Goal: Task Accomplishment & Management: Use online tool/utility

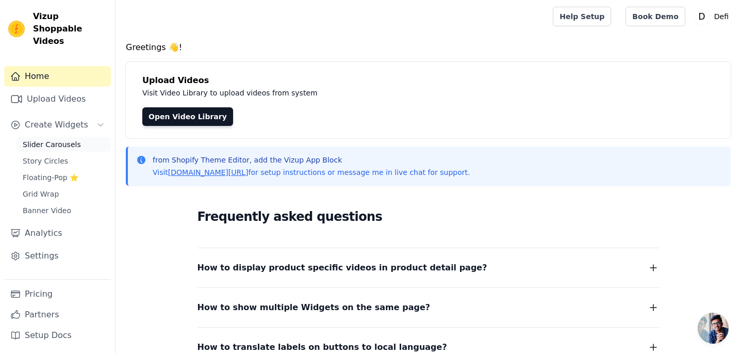
click at [82, 137] on link "Slider Carousels" at bounding box center [63, 144] width 94 height 14
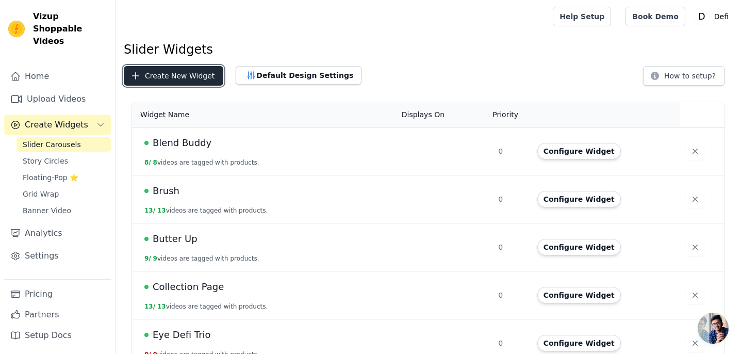
click at [196, 76] on button "Create New Widget" at bounding box center [173, 76] width 99 height 20
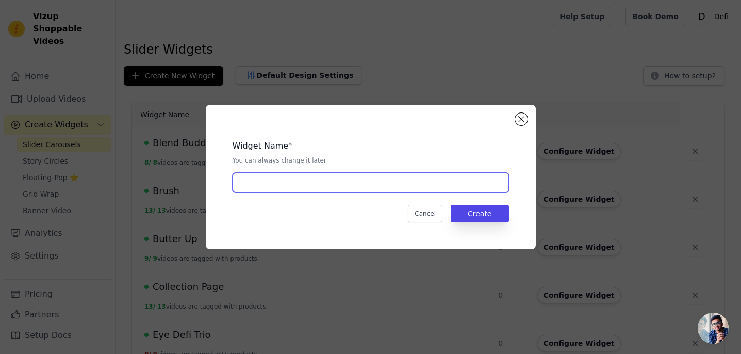
click at [249, 190] on input "text" at bounding box center [370, 183] width 276 height 20
type input "Butter Me Up, Buddy"
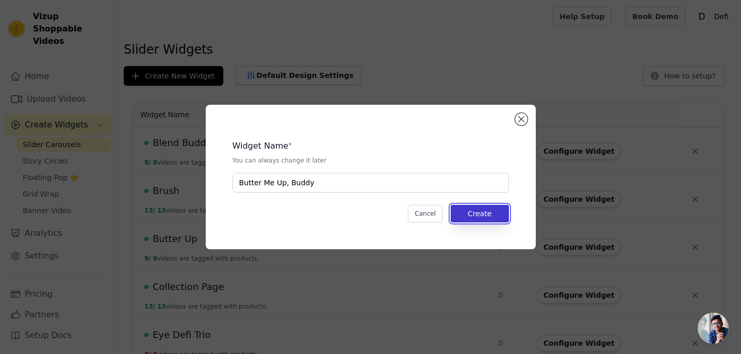
click at [496, 213] on button "Create" at bounding box center [480, 214] width 58 height 18
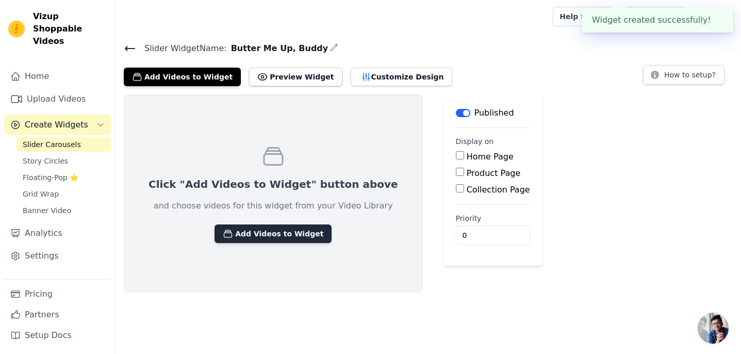
click at [282, 236] on button "Add Videos to Widget" at bounding box center [272, 233] width 117 height 19
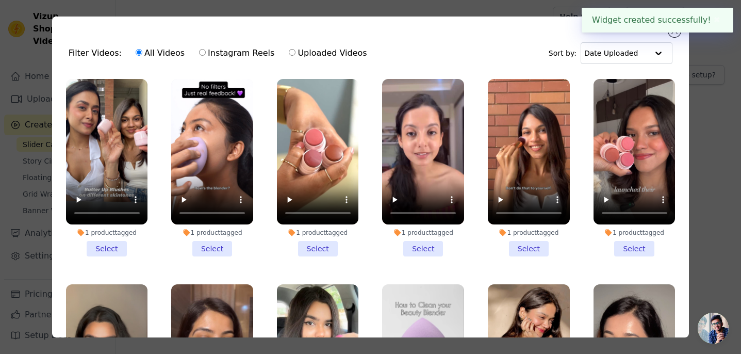
click at [111, 249] on li "1 product tagged Select" at bounding box center [107, 167] width 82 height 177
click at [0, 0] on input "1 product tagged Select" at bounding box center [0, 0] width 0 height 0
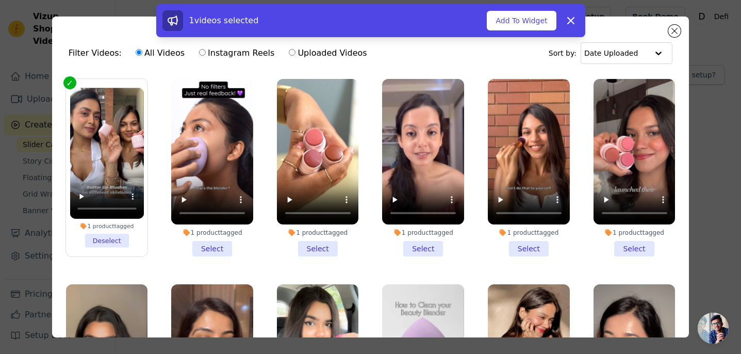
click at [214, 246] on li "1 product tagged Select" at bounding box center [212, 167] width 82 height 177
click at [0, 0] on input "1 product tagged Select" at bounding box center [0, 0] width 0 height 0
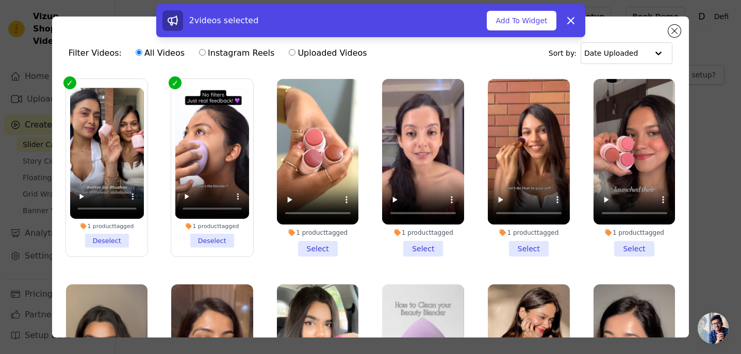
click at [333, 248] on li "1 product tagged Select" at bounding box center [318, 167] width 82 height 177
click at [0, 0] on input "1 product tagged Select" at bounding box center [0, 0] width 0 height 0
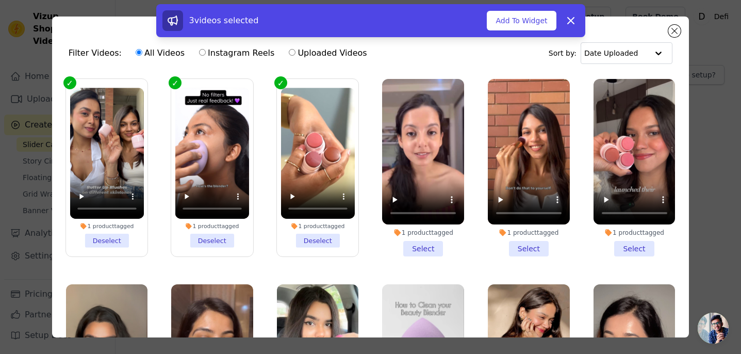
click at [439, 247] on li "1 product tagged Select" at bounding box center [423, 167] width 82 height 177
click at [0, 0] on input "1 product tagged Select" at bounding box center [0, 0] width 0 height 0
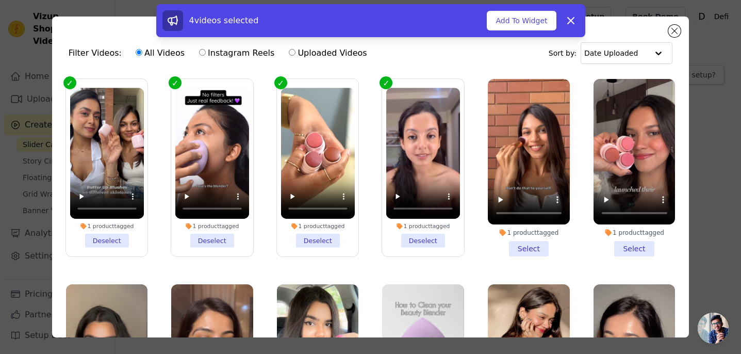
scroll to position [25, 0]
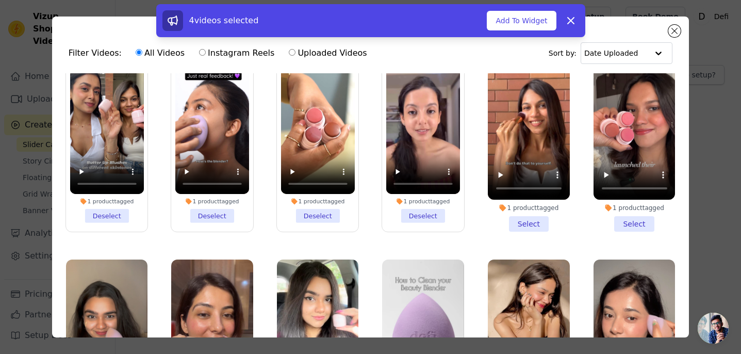
click at [628, 218] on li "1 product tagged Select" at bounding box center [634, 142] width 82 height 177
click at [0, 0] on input "1 product tagged Select" at bounding box center [0, 0] width 0 height 0
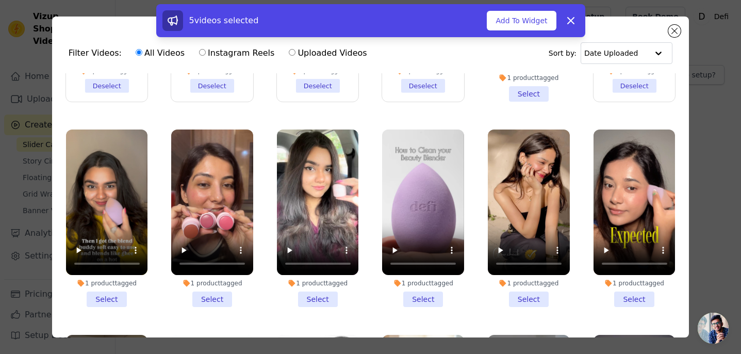
scroll to position [173, 0]
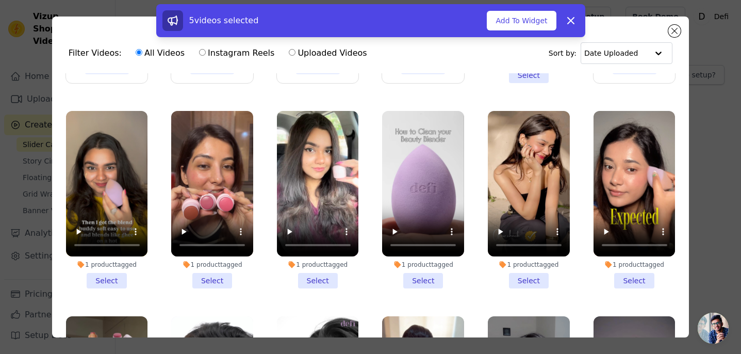
click at [98, 287] on li "1 product tagged Select" at bounding box center [107, 199] width 82 height 177
click at [0, 0] on input "1 product tagged Select" at bounding box center [0, 0] width 0 height 0
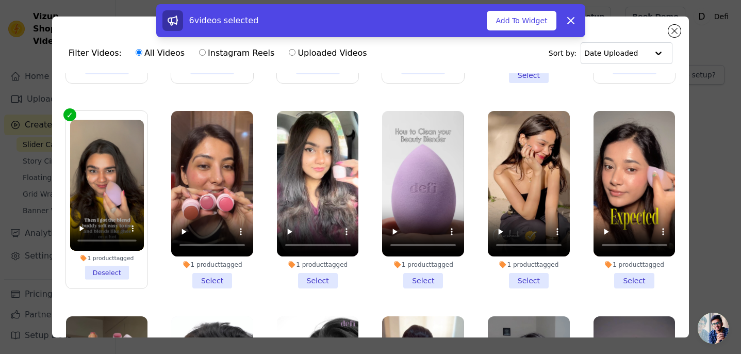
click at [208, 279] on li "1 product tagged Select" at bounding box center [212, 199] width 82 height 177
click at [0, 0] on input "1 product tagged Select" at bounding box center [0, 0] width 0 height 0
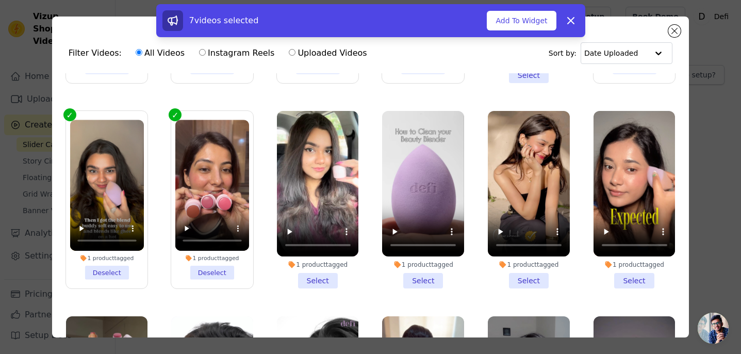
click at [319, 281] on li "1 product tagged Select" at bounding box center [318, 199] width 82 height 177
click at [0, 0] on input "1 product tagged Select" at bounding box center [0, 0] width 0 height 0
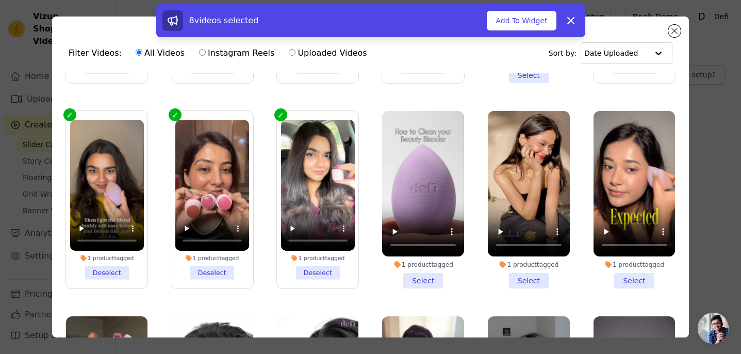
click at [420, 282] on li "1 product tagged Select" at bounding box center [423, 199] width 82 height 177
click at [0, 0] on input "1 product tagged Select" at bounding box center [0, 0] width 0 height 0
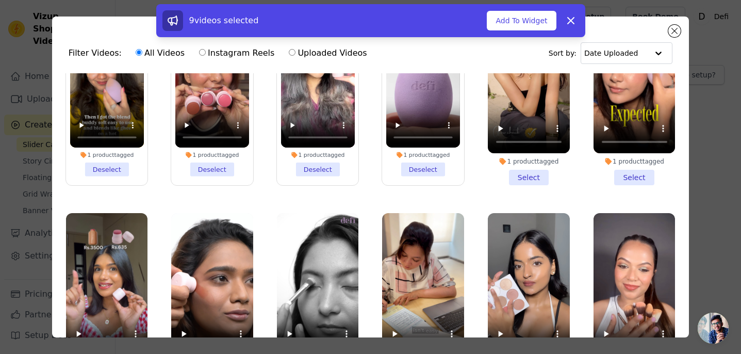
scroll to position [280, 0]
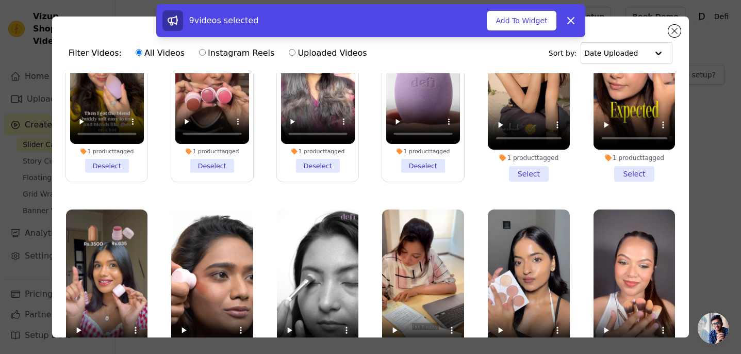
click at [618, 170] on li "1 product tagged Select" at bounding box center [634, 92] width 82 height 177
click at [0, 0] on input "1 product tagged Select" at bounding box center [0, 0] width 0 height 0
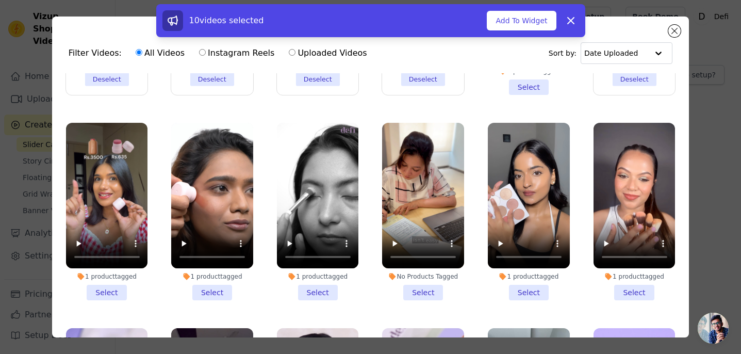
scroll to position [370, 0]
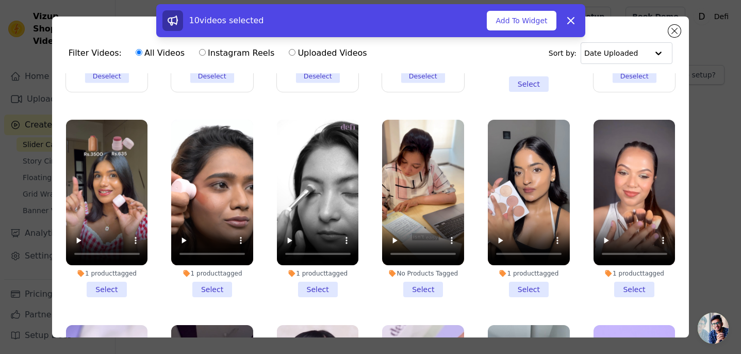
click at [116, 286] on li "1 product tagged Select" at bounding box center [107, 208] width 82 height 177
click at [0, 0] on input "1 product tagged Select" at bounding box center [0, 0] width 0 height 0
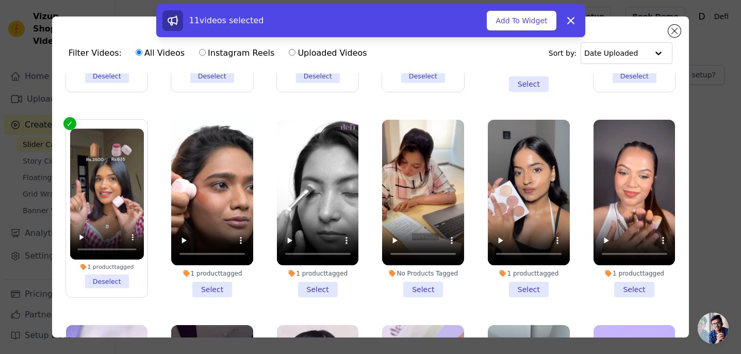
click at [211, 289] on li "1 product tagged Select" at bounding box center [212, 208] width 82 height 177
click at [0, 0] on input "1 product tagged Select" at bounding box center [0, 0] width 0 height 0
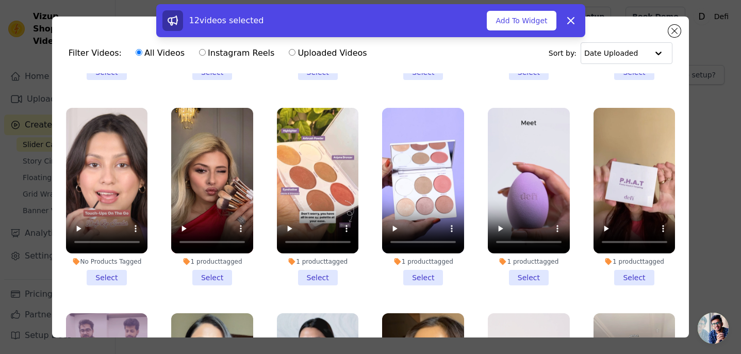
scroll to position [792, 0]
click at [528, 274] on li "1 product tagged Select" at bounding box center [529, 195] width 82 height 177
click at [0, 0] on input "1 product tagged Select" at bounding box center [0, 0] width 0 height 0
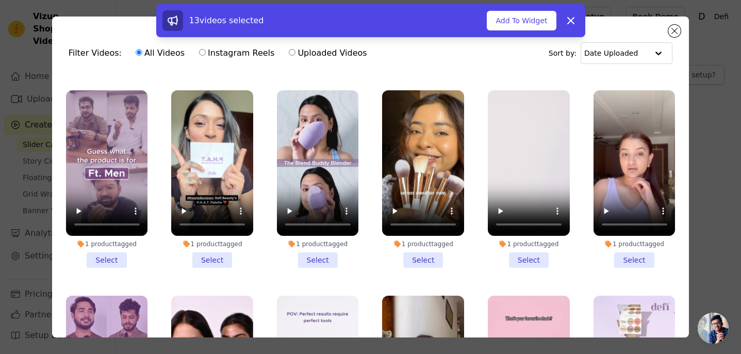
scroll to position [1022, 0]
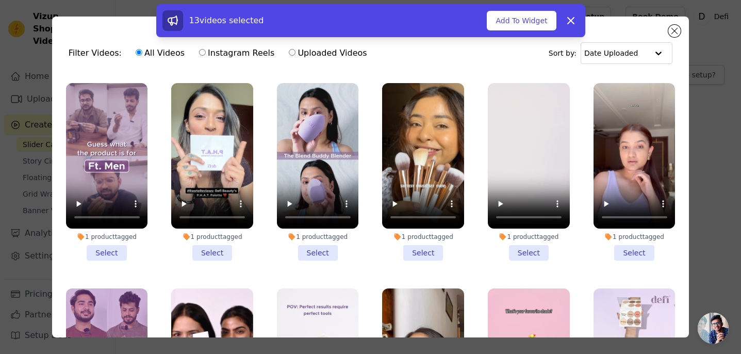
click at [326, 256] on li "1 product tagged Select" at bounding box center [318, 171] width 82 height 177
click at [0, 0] on input "1 product tagged Select" at bounding box center [0, 0] width 0 height 0
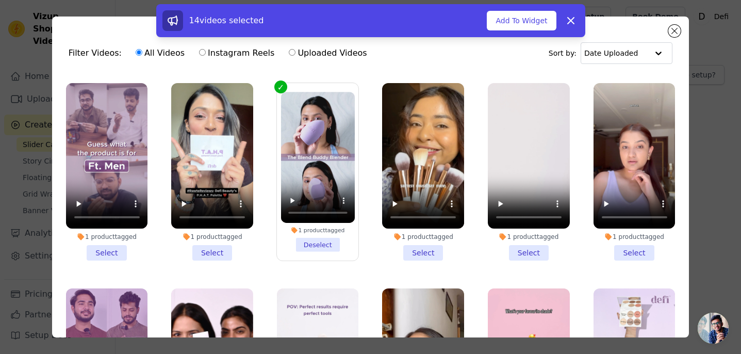
click at [641, 250] on li "1 product tagged Select" at bounding box center [634, 171] width 82 height 177
click at [0, 0] on input "1 product tagged Select" at bounding box center [0, 0] width 0 height 0
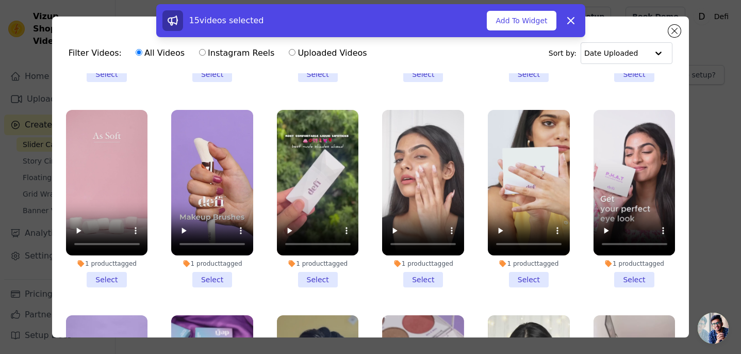
scroll to position [1569, 0]
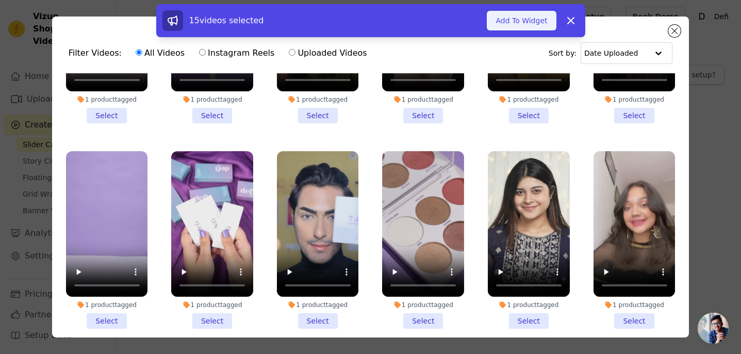
click at [530, 26] on button "Add To Widget" at bounding box center [521, 21] width 69 height 20
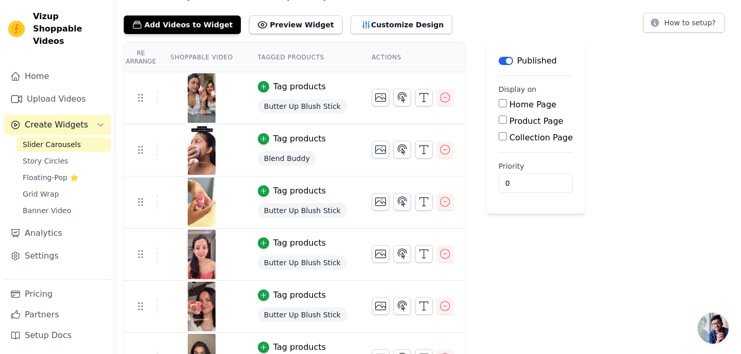
scroll to position [0, 0]
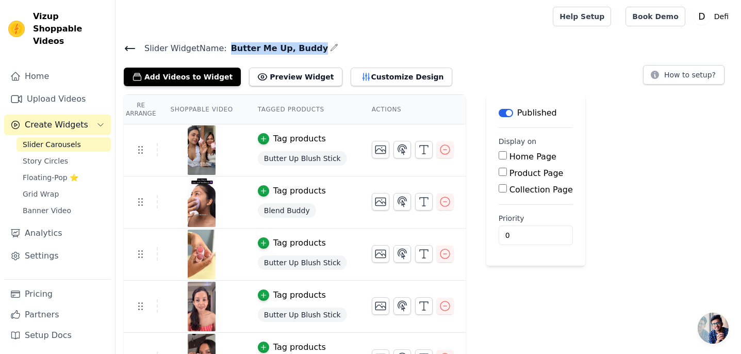
drag, startPoint x: 305, startPoint y: 48, endPoint x: 226, endPoint y: 48, distance: 79.4
click at [227, 48] on span "Butter Me Up, Buddy" at bounding box center [278, 48] width 102 height 12
copy span "Butter Me Up, Buddy"
click at [367, 76] on button "Customize Design" at bounding box center [402, 77] width 102 height 19
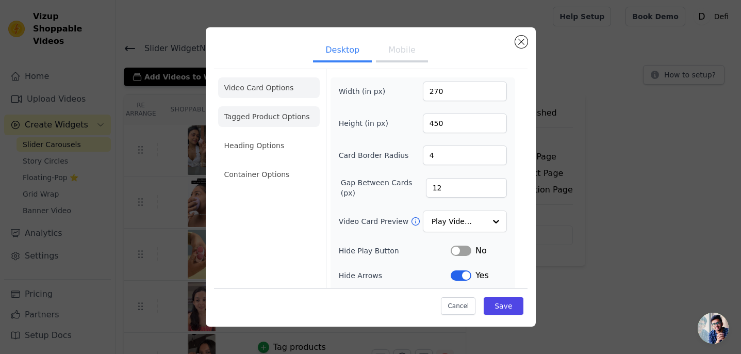
click at [297, 164] on li "Tagged Product Options" at bounding box center [269, 174] width 102 height 21
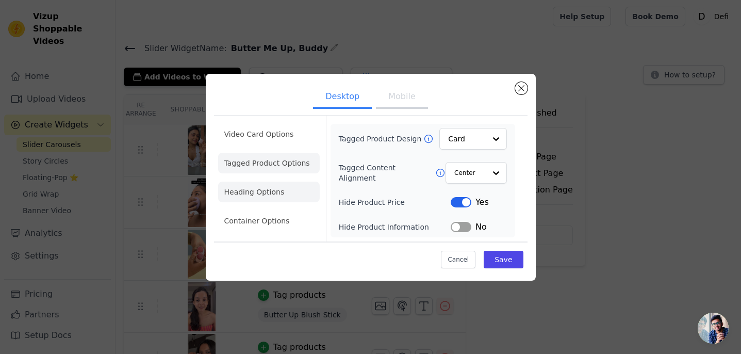
click at [281, 192] on li "Heading Options" at bounding box center [269, 191] width 102 height 21
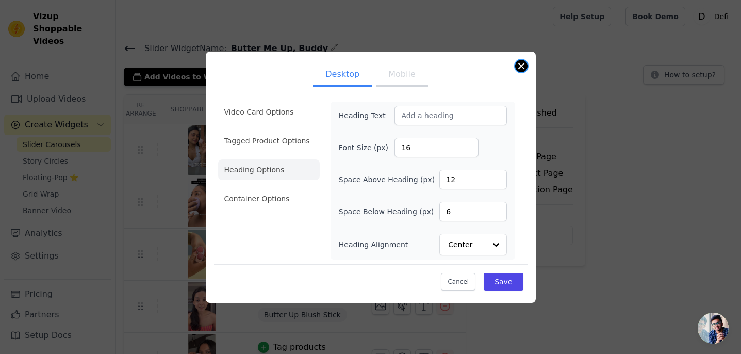
click at [520, 68] on button "Close modal" at bounding box center [521, 66] width 12 height 12
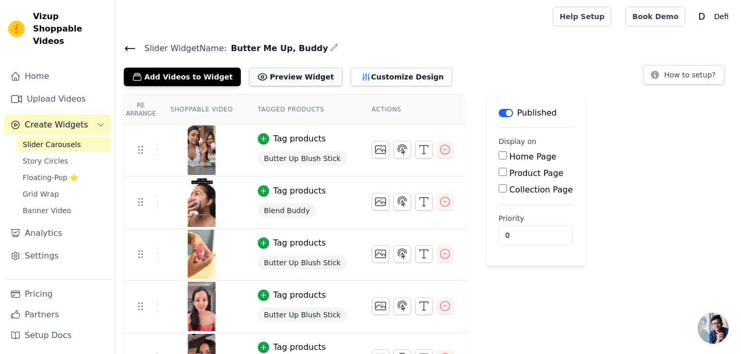
click at [299, 76] on button "Preview Widget" at bounding box center [295, 77] width 93 height 19
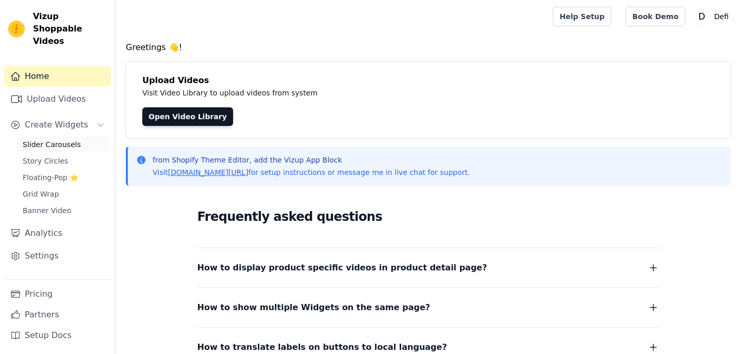
click at [76, 139] on span "Slider Carousels" at bounding box center [52, 144] width 58 height 10
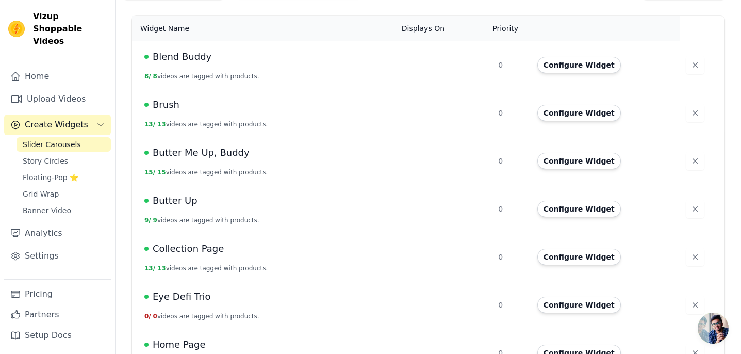
scroll to position [87, 0]
click at [559, 166] on button "Configure Widget" at bounding box center [579, 160] width 84 height 16
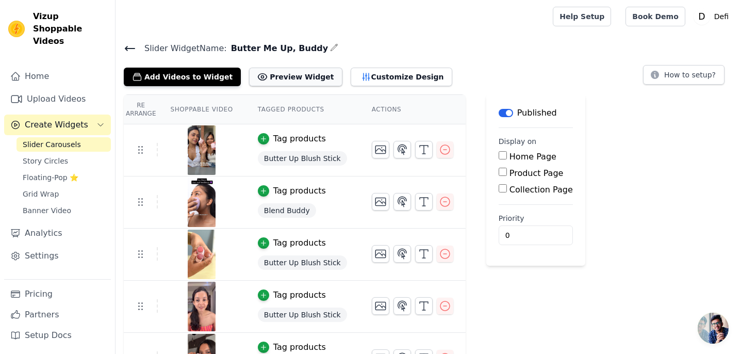
click at [294, 81] on button "Preview Widget" at bounding box center [295, 77] width 93 height 19
drag, startPoint x: 305, startPoint y: 49, endPoint x: 224, endPoint y: 48, distance: 80.9
click at [227, 48] on span "Butter Me Up, Buddy" at bounding box center [278, 48] width 102 height 12
copy span "Butter Me Up, Buddy"
click at [719, 329] on span "Open chat" at bounding box center [712, 327] width 31 height 31
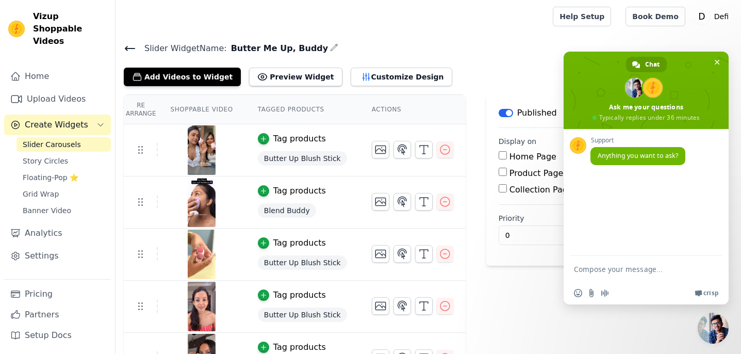
click at [651, 274] on textarea "Compose your message..." at bounding box center [636, 269] width 124 height 26
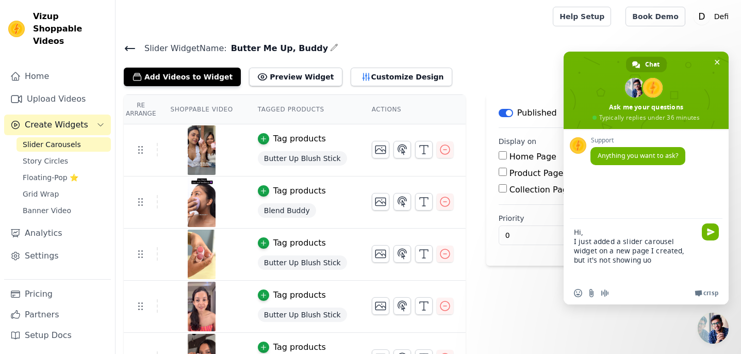
type textarea "Hi, I just added a slider carousel widget on a new page I created, but it's not…"
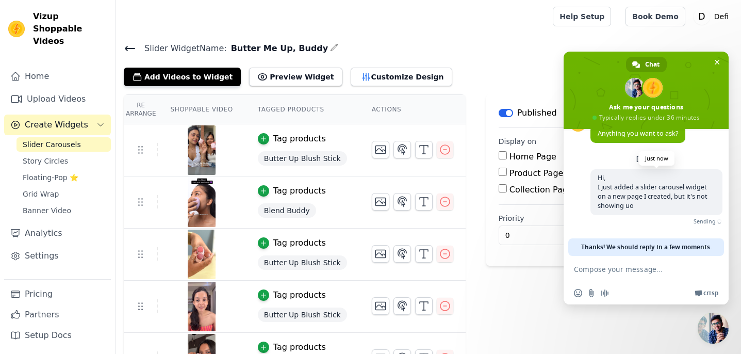
scroll to position [11, 0]
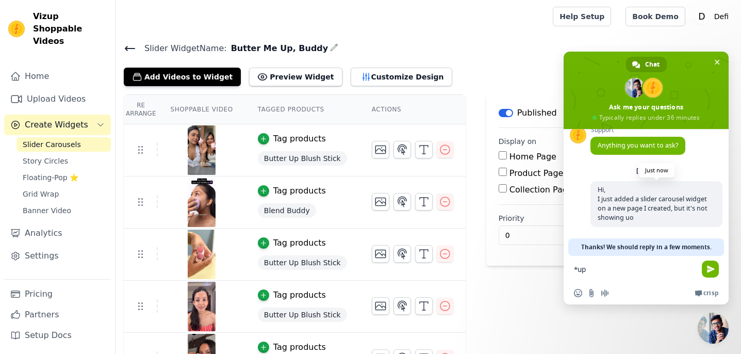
type textarea "*up"
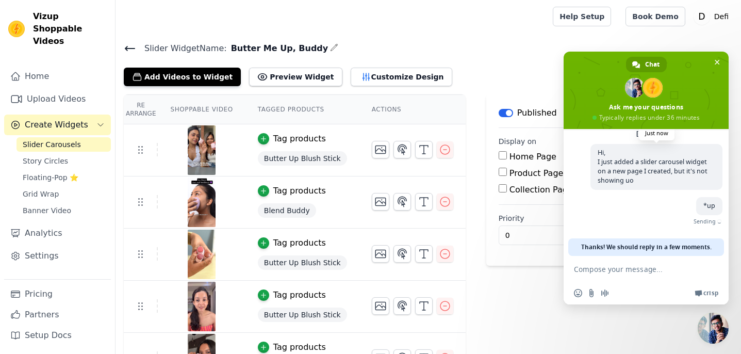
scroll to position [33, 0]
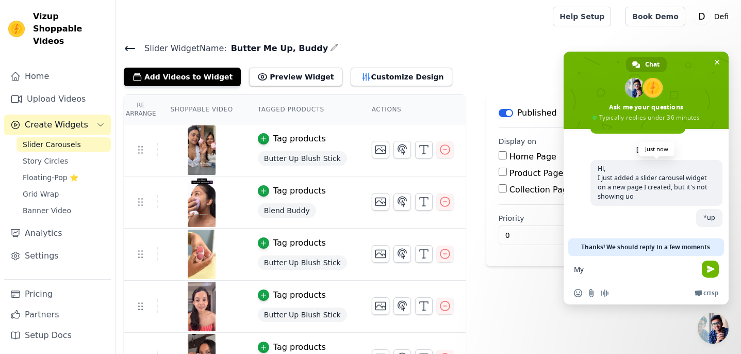
type textarea "M"
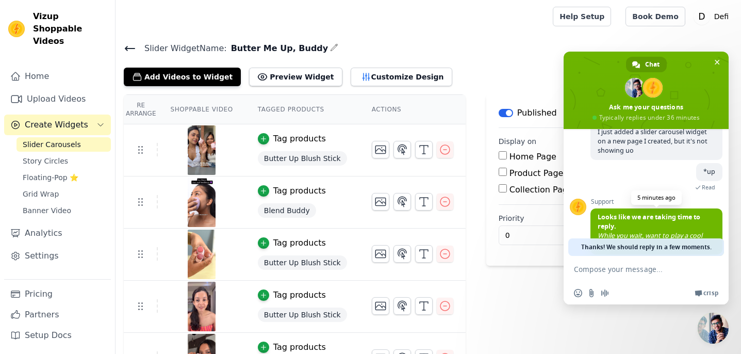
scroll to position [129, 0]
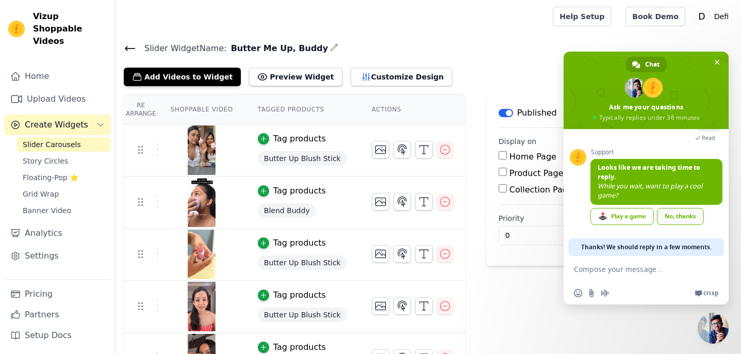
click at [675, 220] on link "No, thanks" at bounding box center [680, 216] width 47 height 17
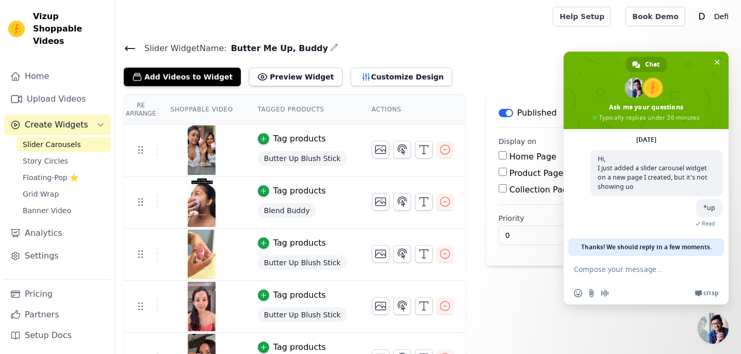
scroll to position [43, 0]
click at [716, 58] on span "Close chat" at bounding box center [716, 62] width 11 height 11
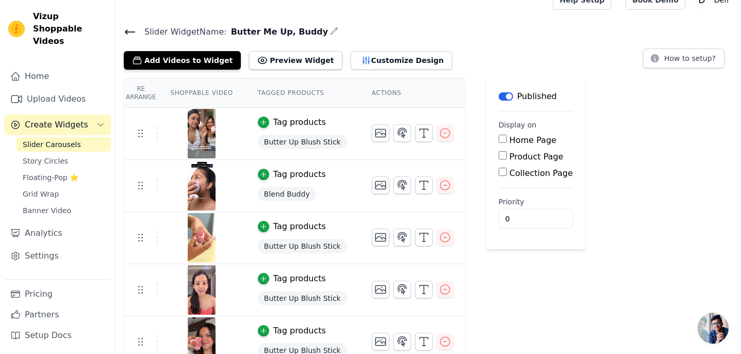
scroll to position [22, 0]
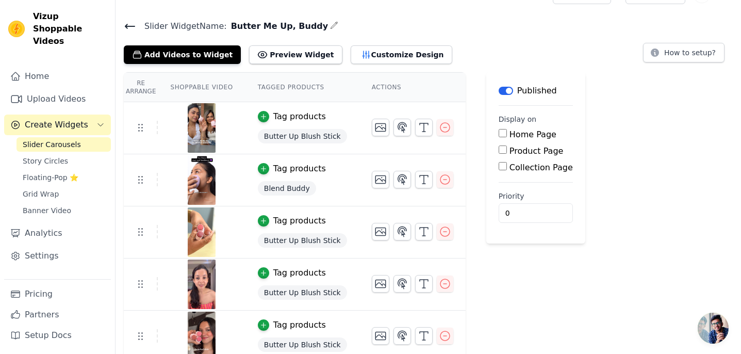
click at [498, 151] on input "Product Page" at bounding box center [502, 149] width 8 height 8
checkbox input "true"
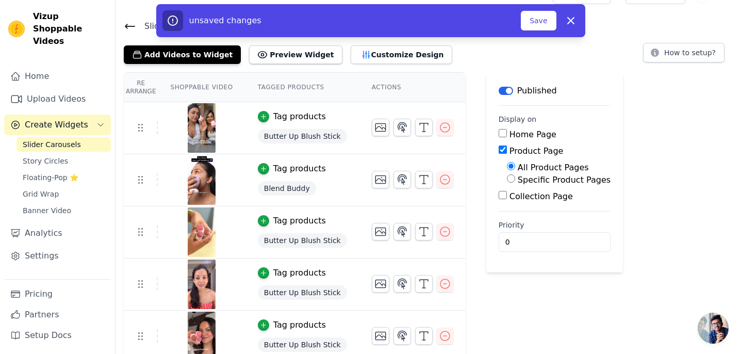
click at [510, 181] on div "Specific Product Pages" at bounding box center [559, 180] width 104 height 12
click at [509, 181] on input "Specific Product Pages" at bounding box center [511, 178] width 8 height 8
radio input "true"
click at [515, 208] on button "Select Products" at bounding box center [541, 203] width 69 height 18
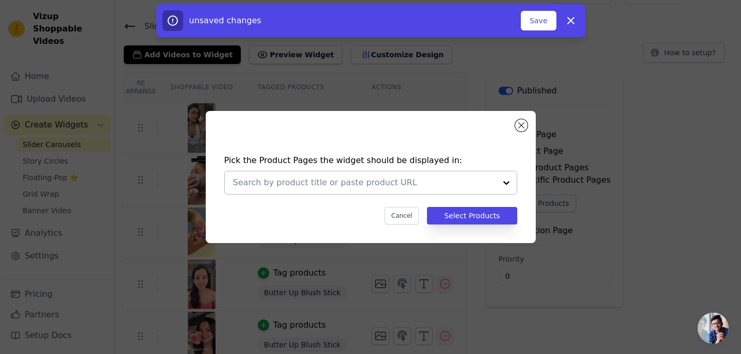
click at [503, 185] on div at bounding box center [506, 182] width 21 height 23
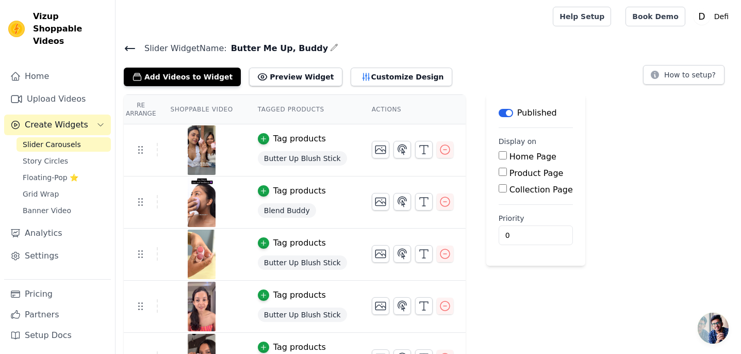
scroll to position [43, 0]
click at [515, 175] on label "Product Page" at bounding box center [536, 173] width 54 height 10
click at [507, 175] on input "Product Page" at bounding box center [502, 172] width 8 height 8
checkbox input "true"
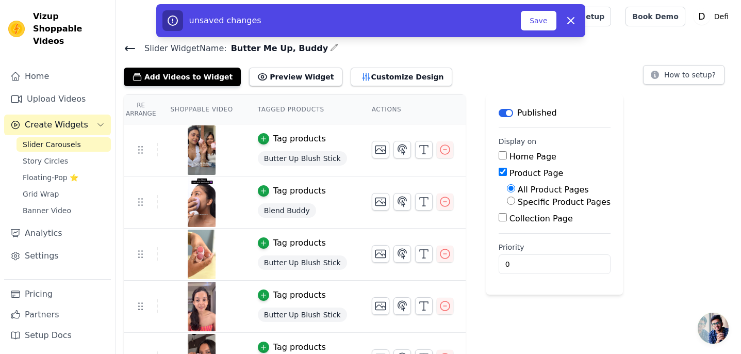
click at [524, 203] on label "Specific Product Pages" at bounding box center [564, 202] width 93 height 10
click at [515, 203] on input "Specific Product Pages" at bounding box center [511, 200] width 8 height 8
radio input "true"
click at [524, 224] on button "Select Products" at bounding box center [541, 225] width 69 height 18
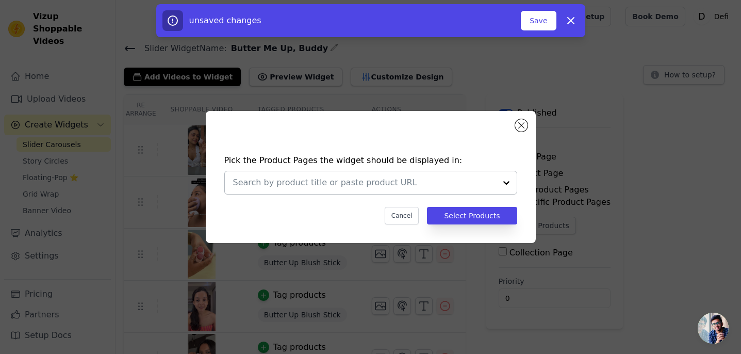
click at [499, 187] on div at bounding box center [506, 182] width 21 height 23
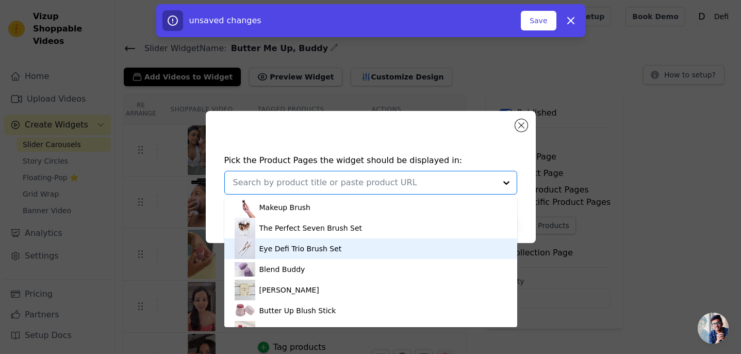
scroll to position [18, 0]
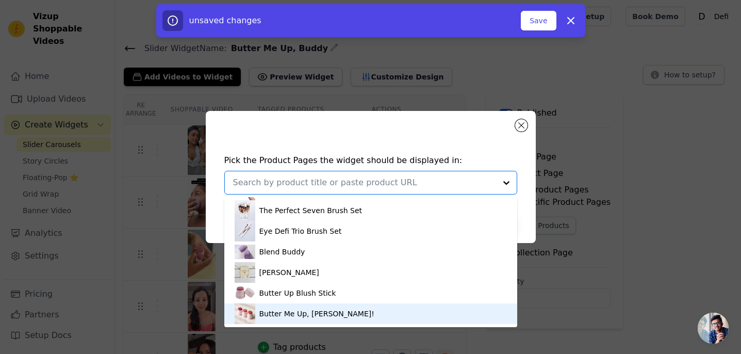
click at [430, 318] on div "Butter Me Up, [PERSON_NAME]!" at bounding box center [371, 313] width 272 height 21
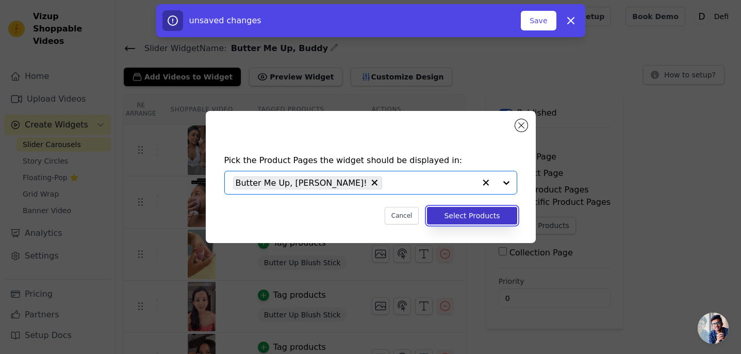
click at [469, 222] on button "Select Products" at bounding box center [472, 216] width 90 height 18
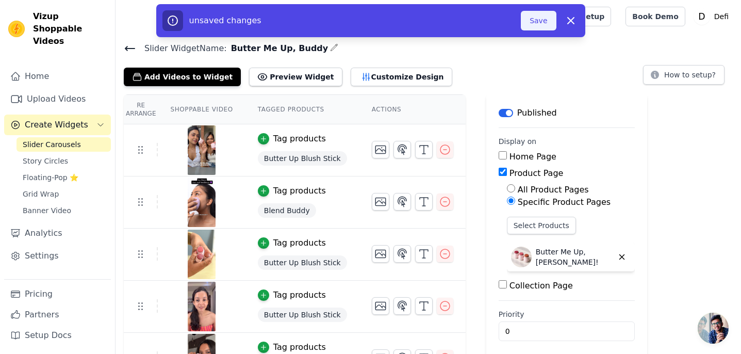
click at [540, 19] on button "Save" at bounding box center [538, 21] width 35 height 20
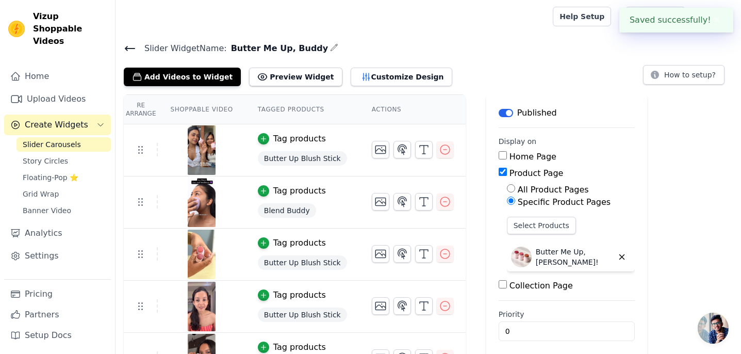
click at [75, 139] on span "Slider Carousels" at bounding box center [52, 144] width 58 height 10
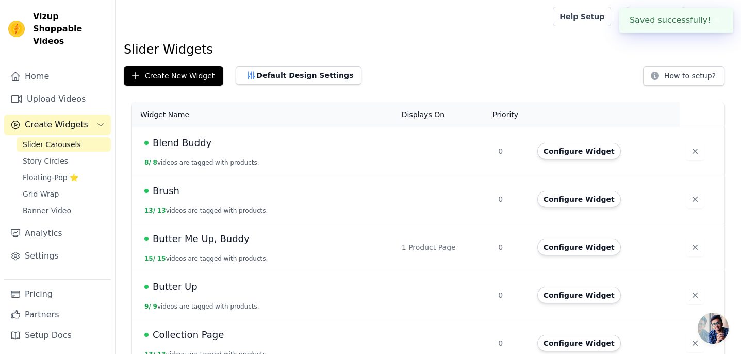
click at [248, 156] on td "Blend Buddy 8 / 8 videos are tagged with products." at bounding box center [263, 151] width 263 height 48
click at [569, 154] on button "Configure Widget" at bounding box center [579, 151] width 84 height 16
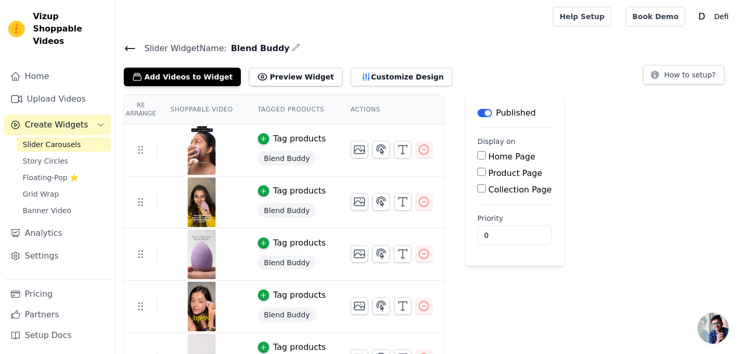
click at [488, 170] on label "Product Page" at bounding box center [515, 173] width 54 height 10
click at [486, 170] on input "Product Page" at bounding box center [481, 172] width 8 height 8
checkbox input "true"
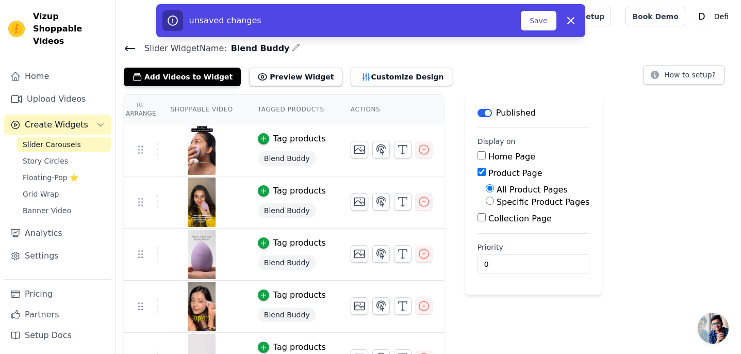
click at [504, 201] on label "Specific Product Pages" at bounding box center [542, 202] width 93 height 10
click at [494, 201] on input "Specific Product Pages" at bounding box center [490, 200] width 8 height 8
radio input "true"
click at [509, 223] on button "Select Products" at bounding box center [520, 225] width 69 height 18
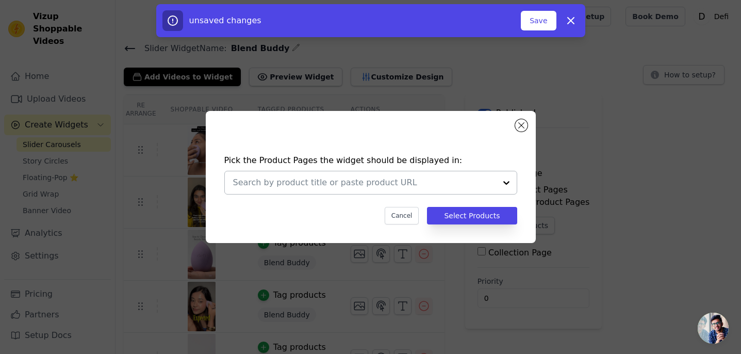
click at [502, 183] on div at bounding box center [506, 182] width 21 height 23
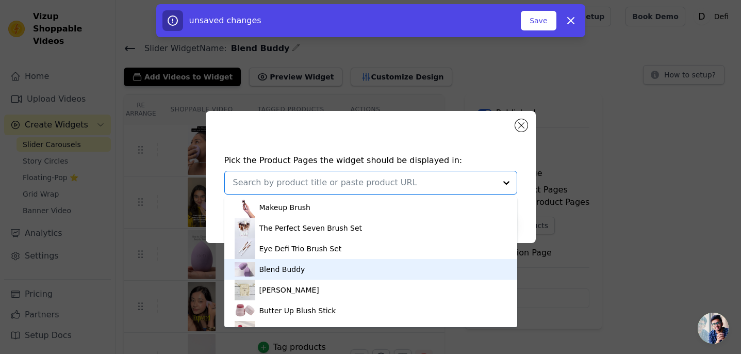
click at [446, 268] on div "Blend Buddy" at bounding box center [371, 269] width 272 height 21
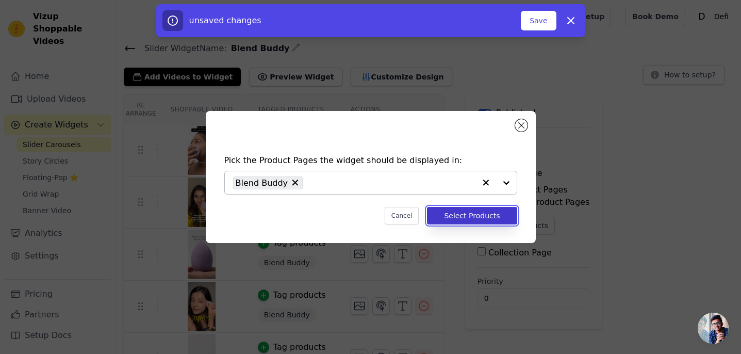
click at [451, 217] on button "Select Products" at bounding box center [472, 216] width 90 height 18
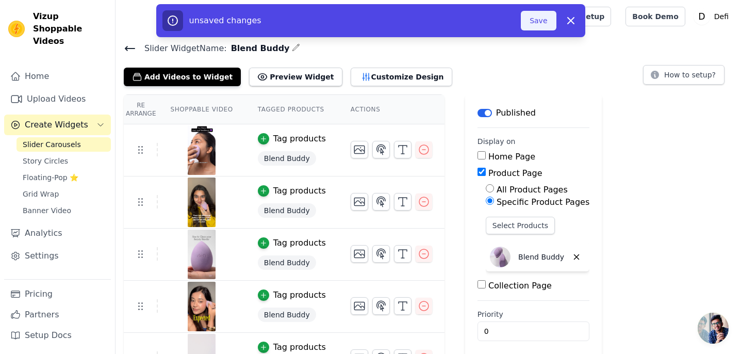
click at [535, 24] on button "Save" at bounding box center [538, 21] width 35 height 20
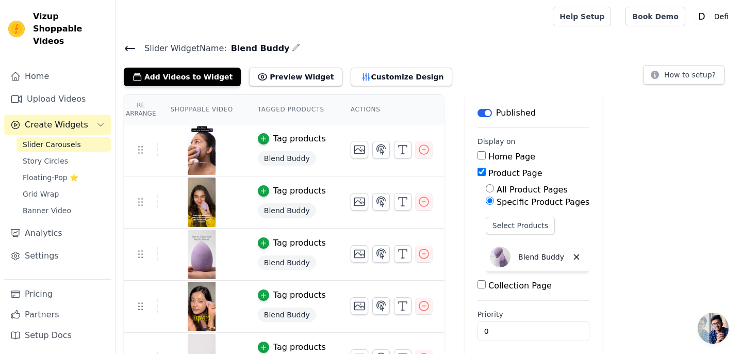
click at [128, 47] on icon at bounding box center [130, 48] width 12 height 12
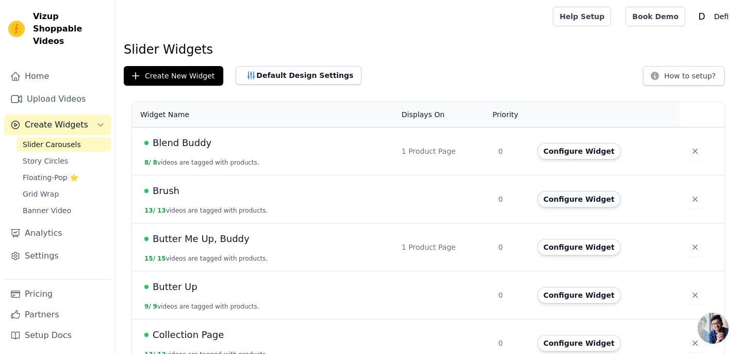
click at [549, 206] on button "Configure Widget" at bounding box center [579, 199] width 84 height 16
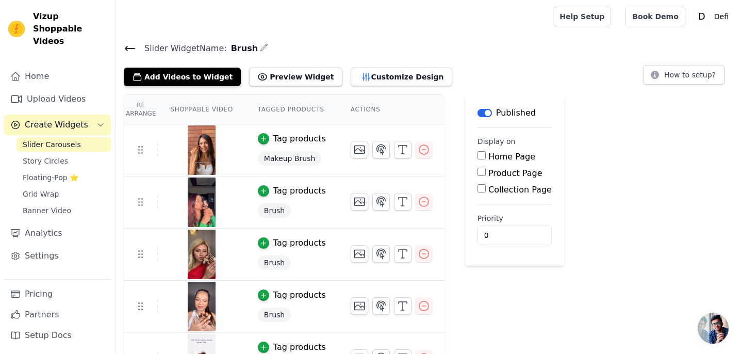
click at [514, 170] on label "Product Page" at bounding box center [515, 173] width 54 height 10
click at [486, 170] on input "Product Page" at bounding box center [481, 172] width 8 height 8
checkbox input "true"
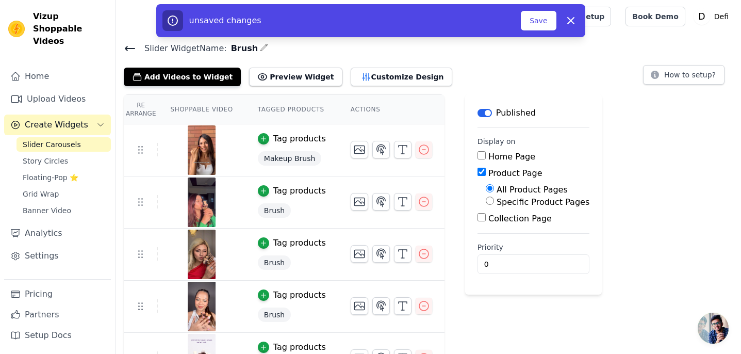
click at [515, 203] on label "Specific Product Pages" at bounding box center [542, 202] width 93 height 10
click at [494, 203] on input "Specific Product Pages" at bounding box center [490, 200] width 8 height 8
radio input "true"
click at [516, 222] on button "Select Products" at bounding box center [520, 225] width 69 height 18
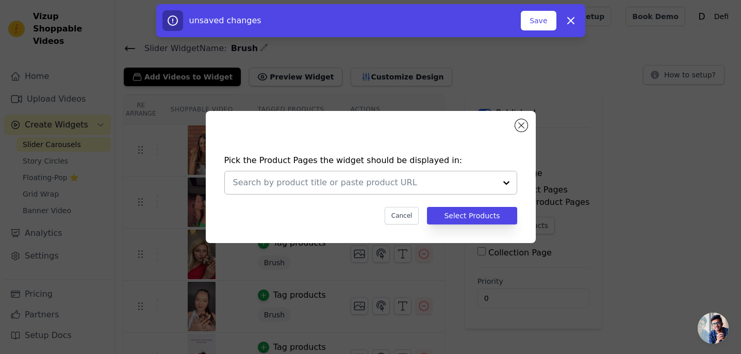
click at [503, 185] on div at bounding box center [506, 182] width 21 height 23
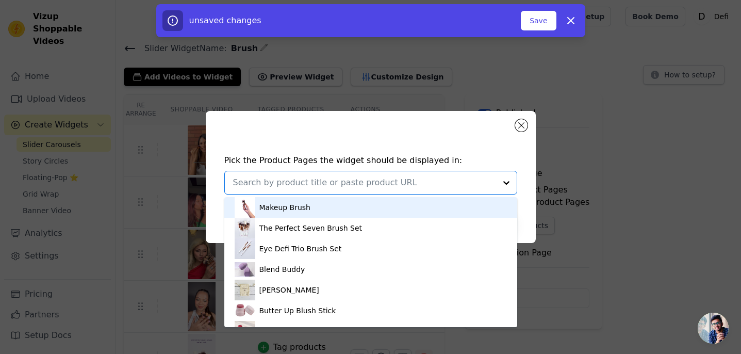
click at [390, 209] on div "Makeup Brush" at bounding box center [371, 207] width 272 height 21
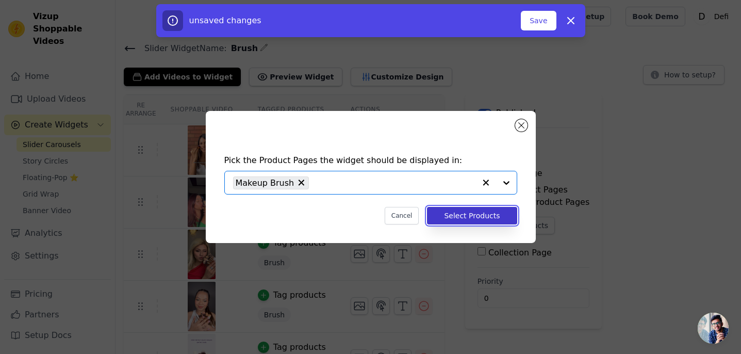
click at [457, 210] on button "Select Products" at bounding box center [472, 216] width 90 height 18
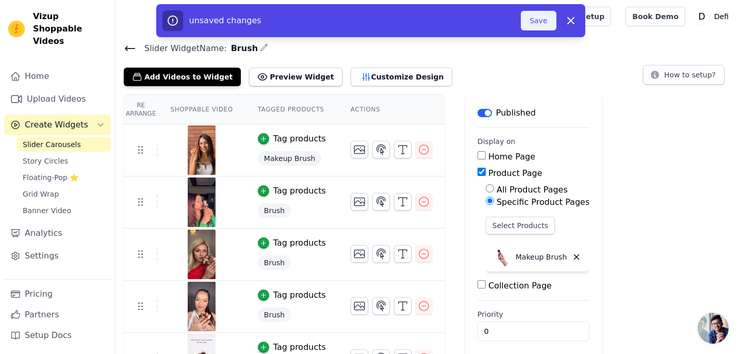
click at [526, 27] on button "Save" at bounding box center [538, 21] width 35 height 20
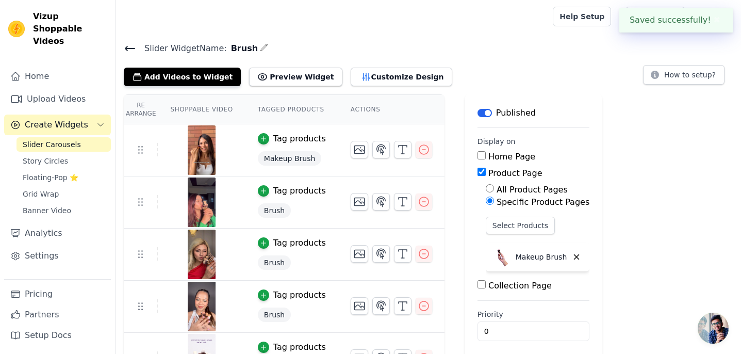
click at [134, 52] on icon at bounding box center [130, 48] width 12 height 12
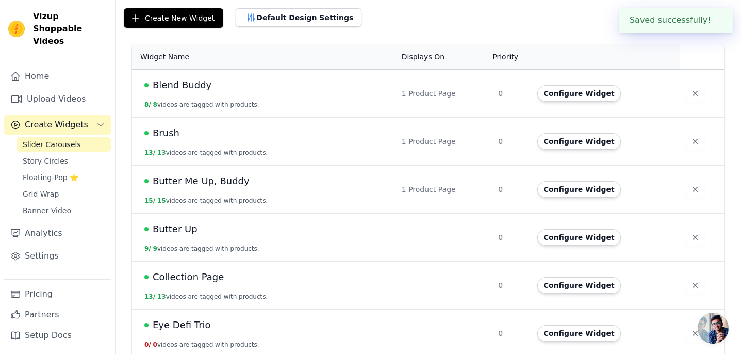
scroll to position [64, 0]
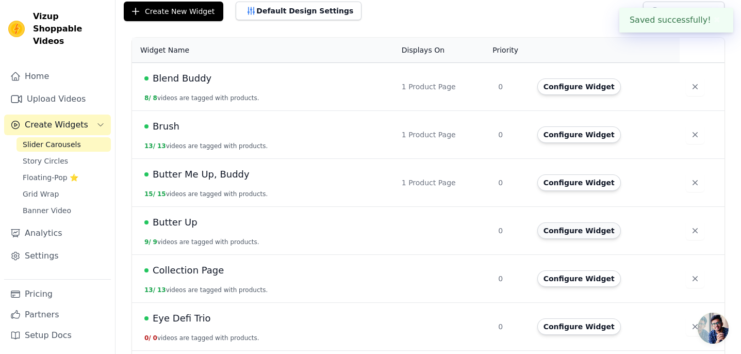
click at [582, 231] on button "Configure Widget" at bounding box center [579, 230] width 84 height 16
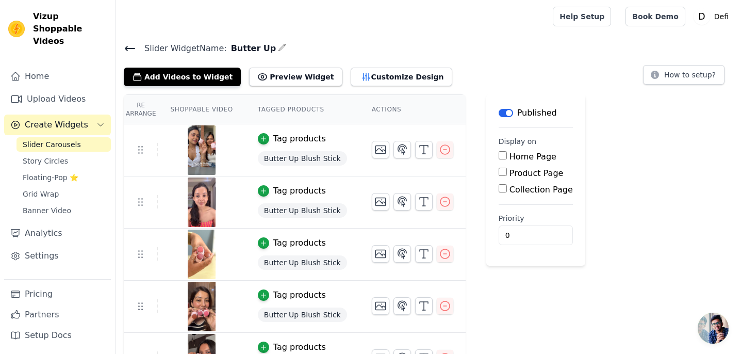
click at [527, 171] on label "Product Page" at bounding box center [536, 173] width 54 height 10
click at [507, 171] on input "Product Page" at bounding box center [502, 172] width 8 height 8
checkbox input "true"
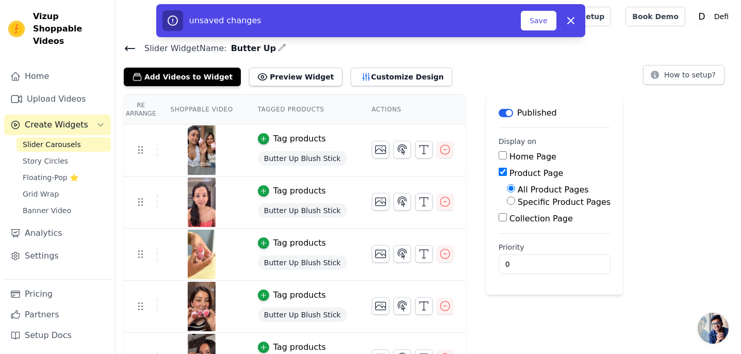
click at [529, 201] on label "Specific Product Pages" at bounding box center [564, 202] width 93 height 10
click at [515, 201] on input "Specific Product Pages" at bounding box center [511, 200] width 8 height 8
radio input "true"
click at [529, 228] on button "Select Products" at bounding box center [541, 225] width 69 height 18
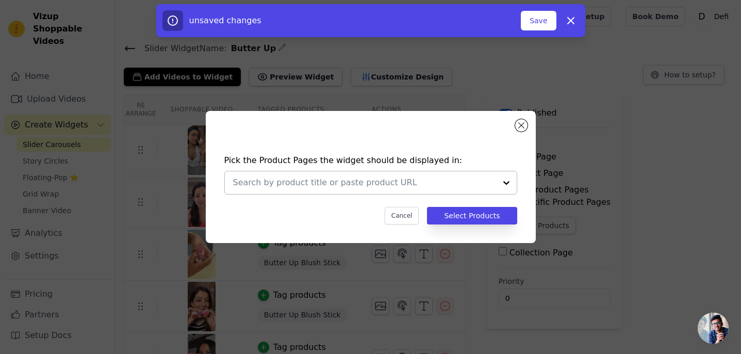
click at [501, 184] on div at bounding box center [506, 182] width 21 height 23
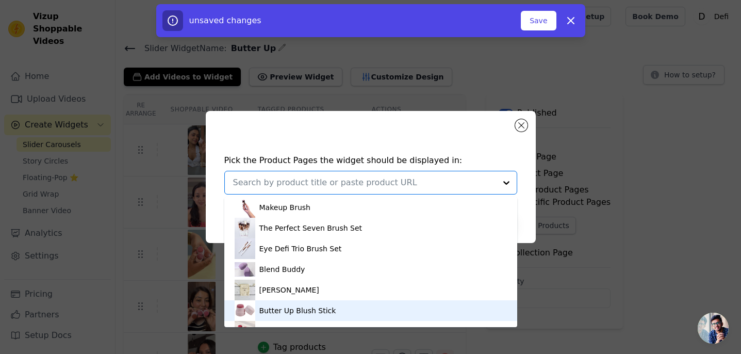
click at [392, 312] on div "Butter Up Blush Stick" at bounding box center [371, 310] width 272 height 21
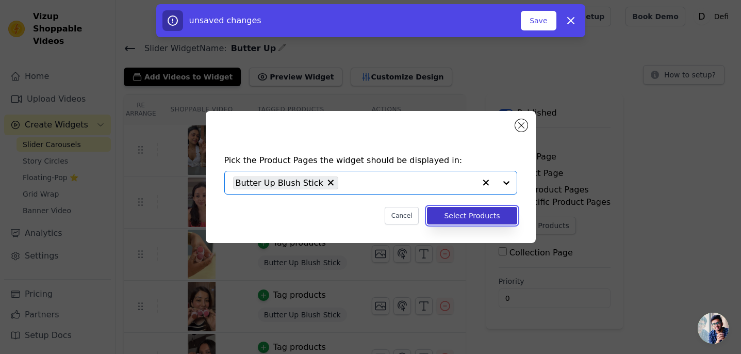
click at [461, 220] on button "Select Products" at bounding box center [472, 216] width 90 height 18
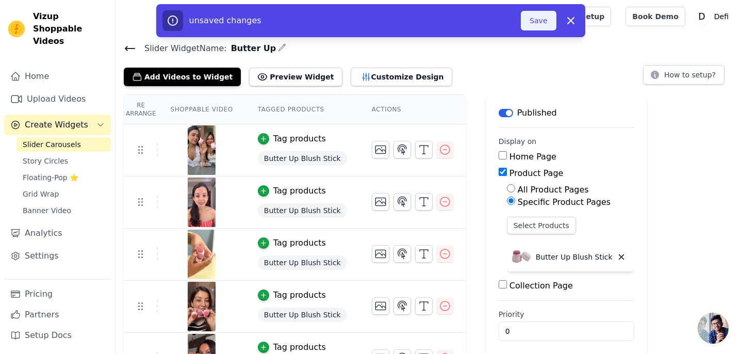
click at [539, 20] on button "Save" at bounding box center [538, 21] width 35 height 20
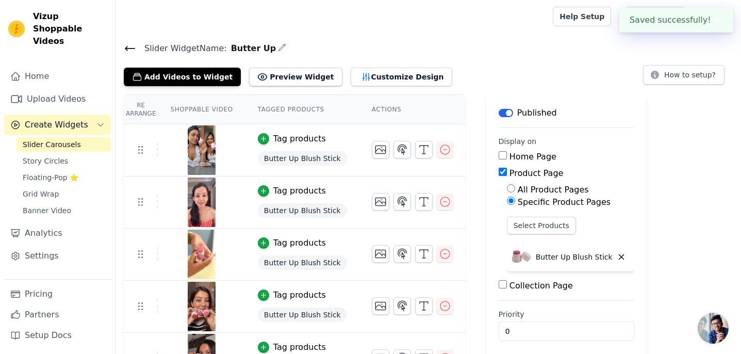
click at [130, 42] on icon at bounding box center [130, 48] width 12 height 12
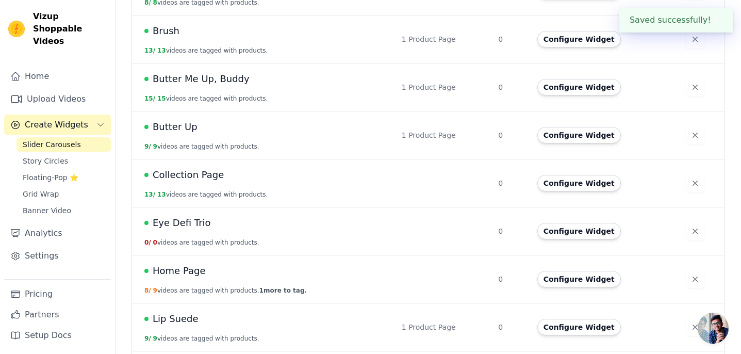
scroll to position [164, 0]
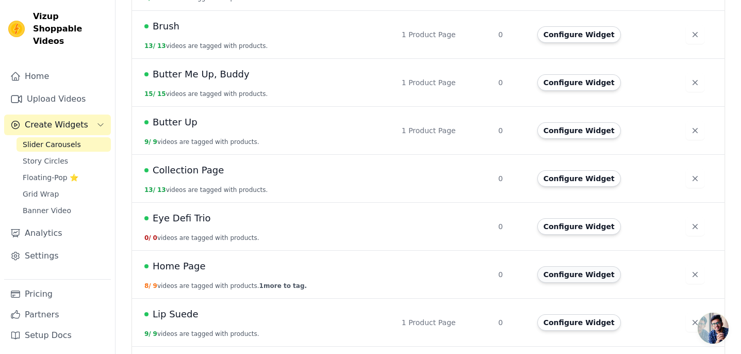
click at [569, 278] on button "Configure Widget" at bounding box center [579, 274] width 84 height 16
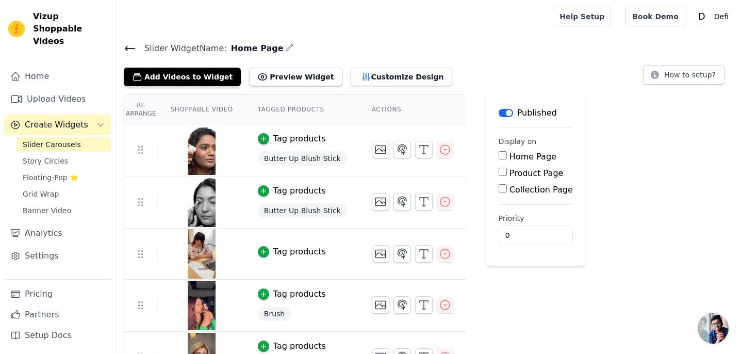
click at [519, 154] on label "Home Page" at bounding box center [532, 157] width 47 height 10
click at [507, 154] on input "Home Page" at bounding box center [502, 155] width 8 height 8
checkbox input "true"
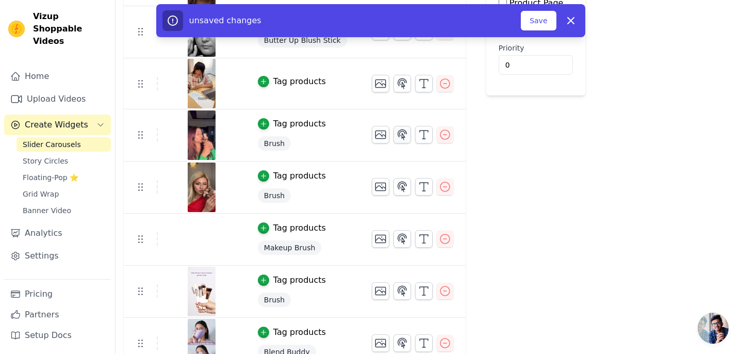
scroll to position [238, 0]
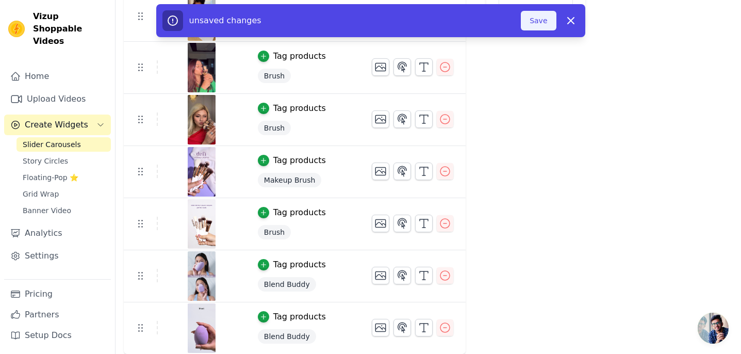
click at [540, 24] on button "Save" at bounding box center [538, 21] width 35 height 20
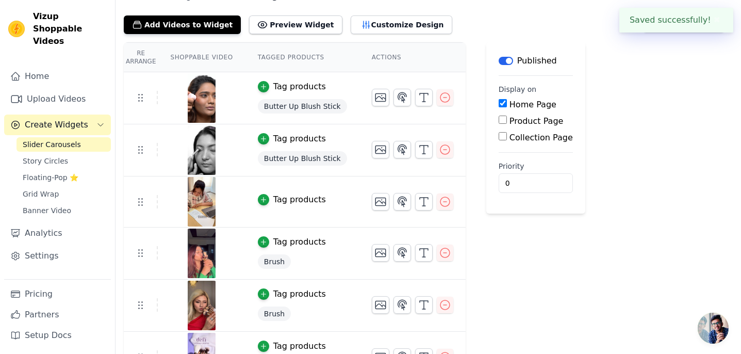
scroll to position [0, 0]
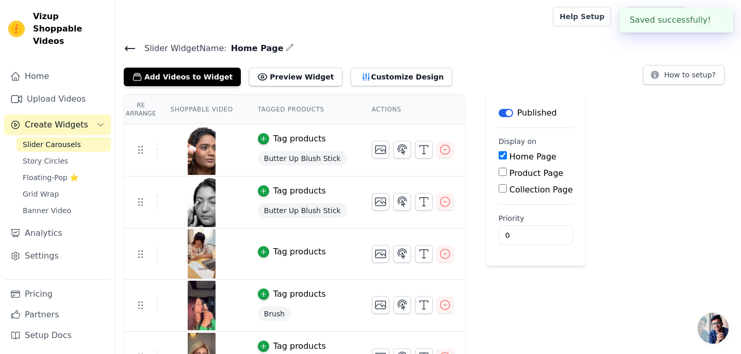
click at [134, 48] on icon at bounding box center [130, 48] width 12 height 12
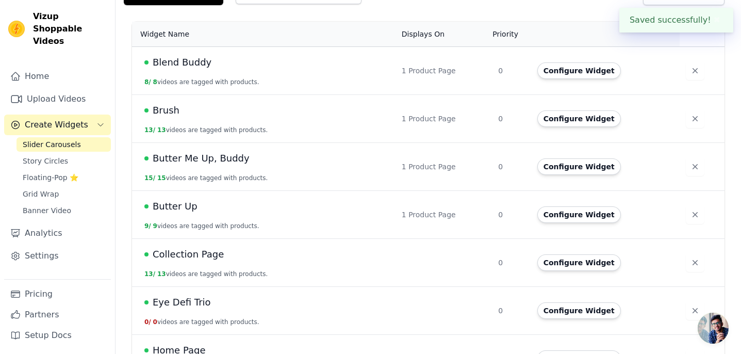
scroll to position [257, 0]
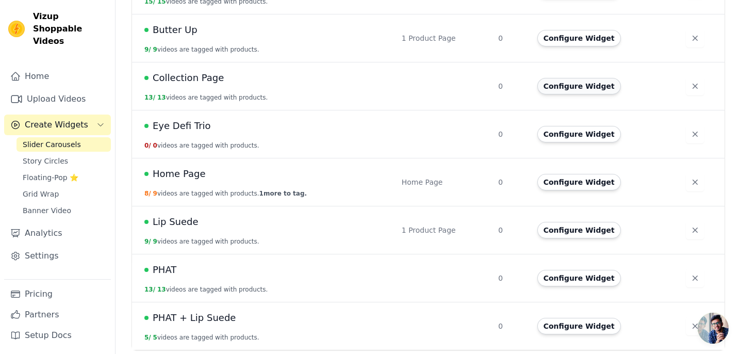
click at [570, 89] on button "Configure Widget" at bounding box center [579, 86] width 84 height 16
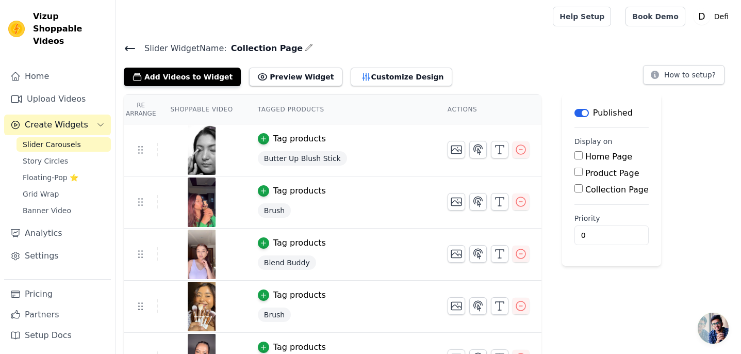
click at [585, 181] on div "Home Page Product Page Collection Page" at bounding box center [611, 173] width 74 height 45
click at [583, 191] on div "Collection Page" at bounding box center [611, 190] width 74 height 12
click at [575, 185] on input "Collection Page" at bounding box center [578, 188] width 8 height 8
checkbox input "true"
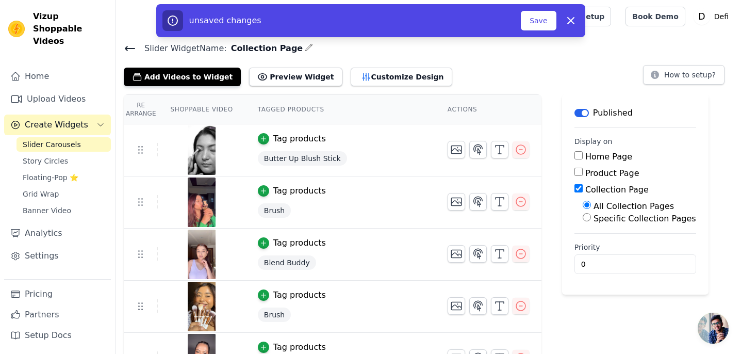
click at [595, 214] on label "Specific Collection Pages" at bounding box center [644, 218] width 103 height 10
click at [591, 214] on input "Specific Collection Pages" at bounding box center [586, 217] width 8 height 8
radio input "true"
click at [597, 236] on button "Select Collection Pages" at bounding box center [630, 242] width 97 height 18
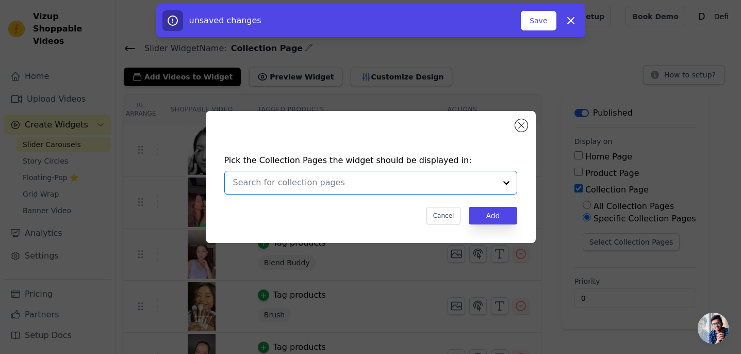
click at [442, 188] on input "text" at bounding box center [364, 182] width 263 height 12
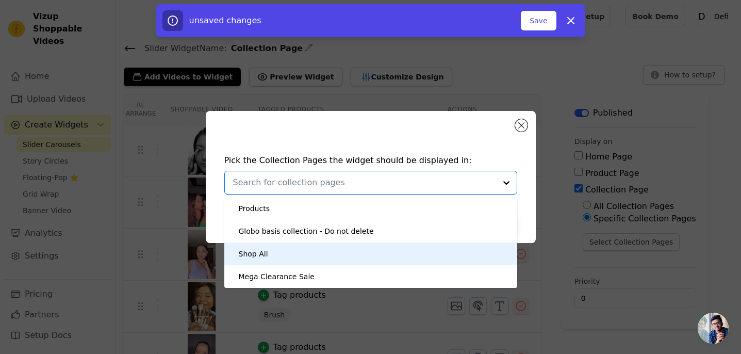
click at [433, 253] on div "Shop All" at bounding box center [371, 253] width 272 height 23
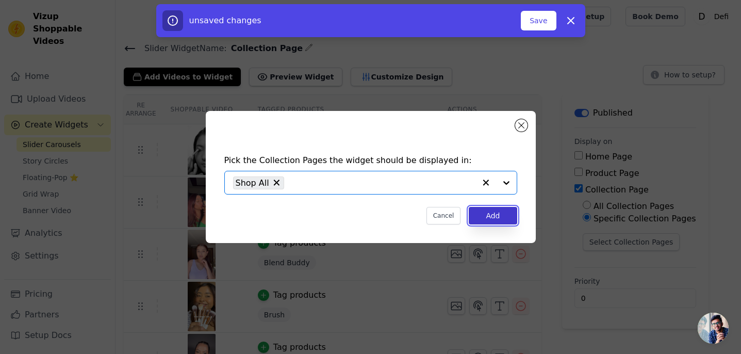
click at [482, 220] on button "Add" at bounding box center [493, 216] width 48 height 18
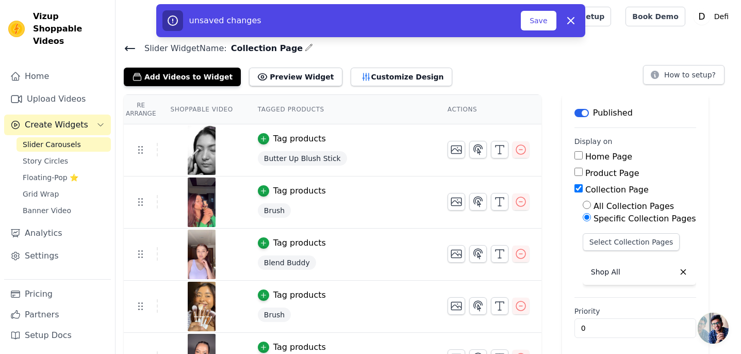
click at [521, 25] on div "unsaved changes" at bounding box center [341, 20] width 359 height 21
click at [530, 23] on button "Save" at bounding box center [538, 21] width 35 height 20
click at [127, 51] on icon at bounding box center [130, 48] width 12 height 12
